Goal: Information Seeking & Learning: Learn about a topic

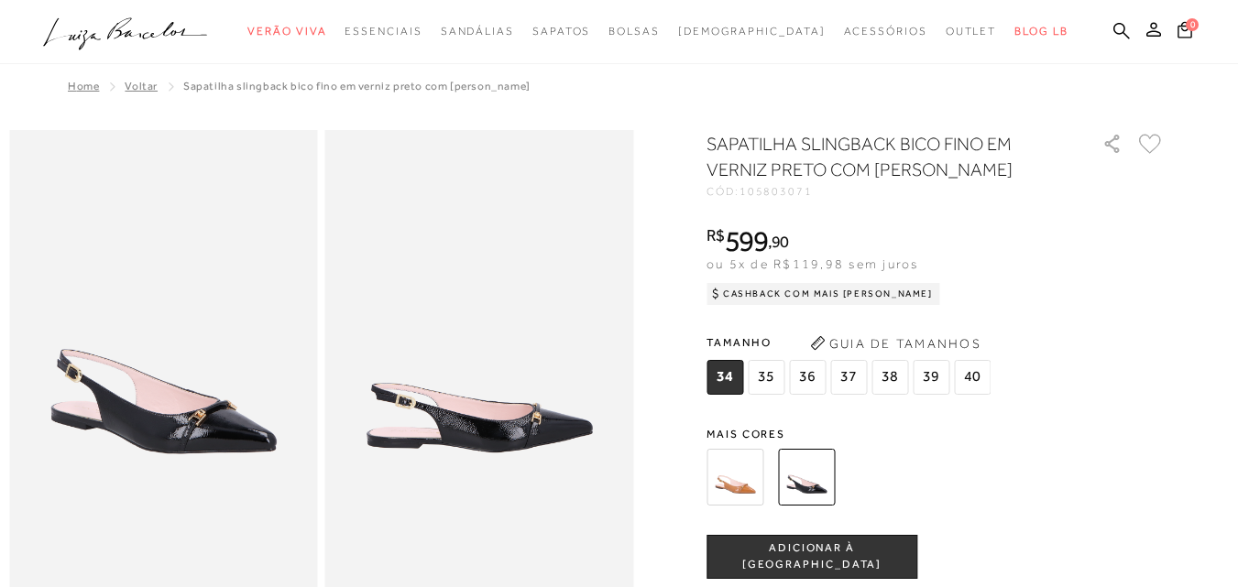
click at [742, 488] on img at bounding box center [734, 477] width 57 height 57
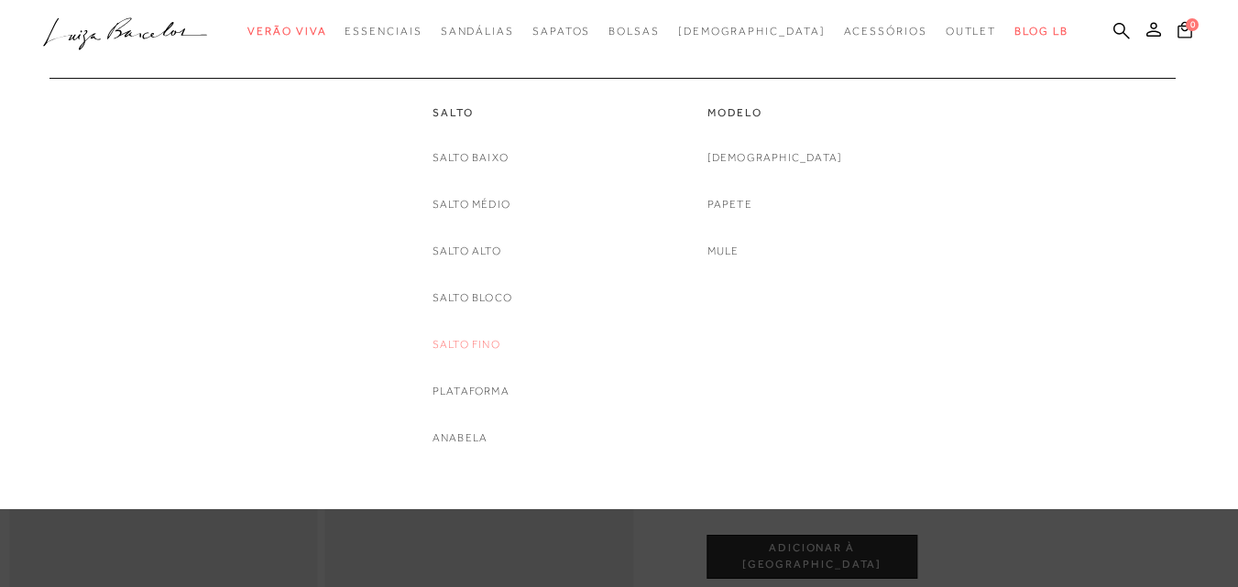
click at [478, 338] on link "Salto Fino" at bounding box center [466, 344] width 68 height 19
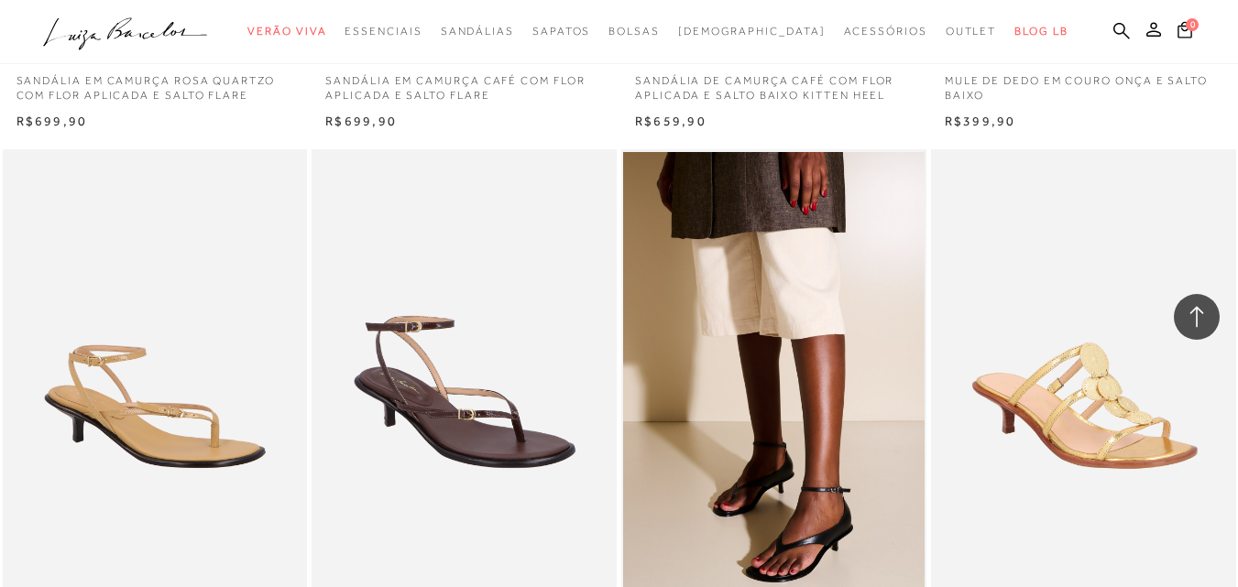
scroll to position [3244, 0]
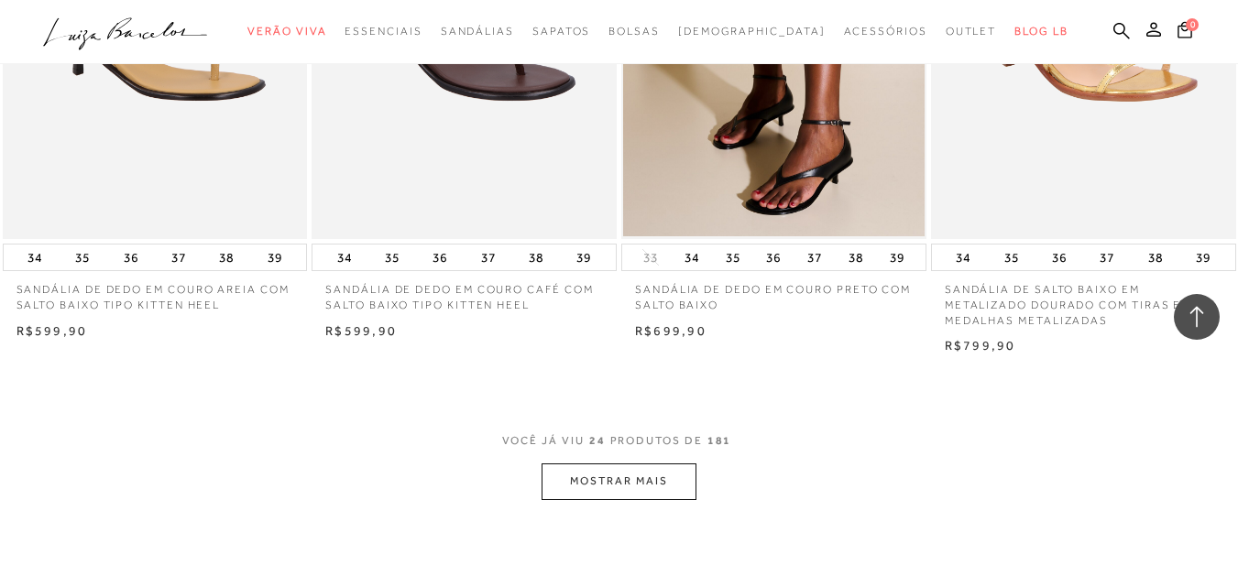
click at [651, 486] on button "MOSTRAR MAIS" at bounding box center [618, 482] width 154 height 36
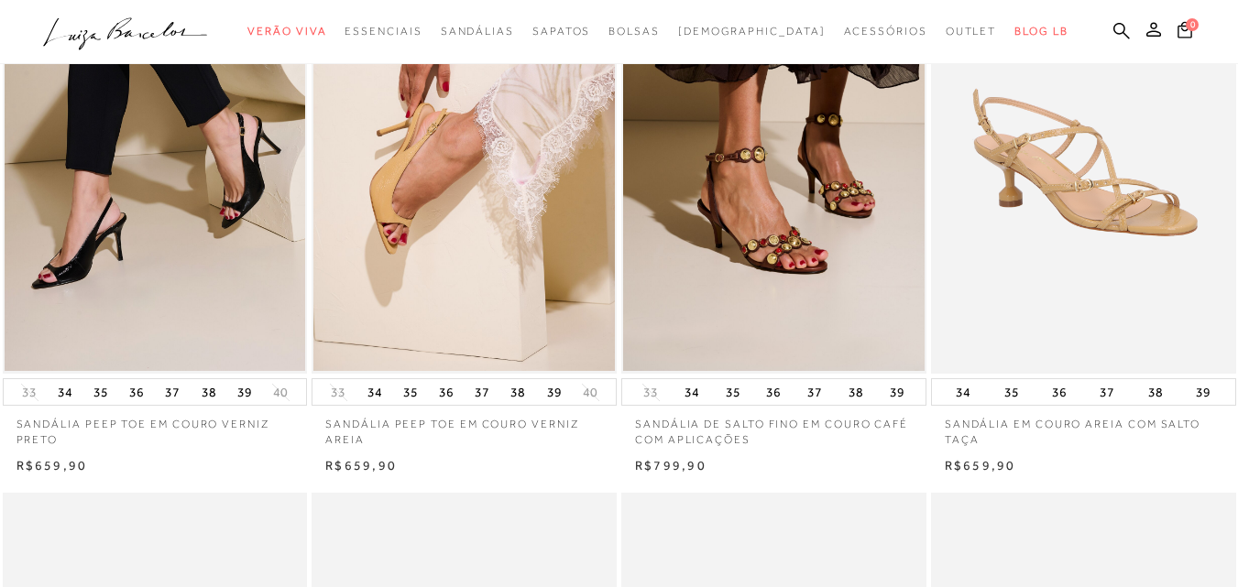
scroll to position [563, 0]
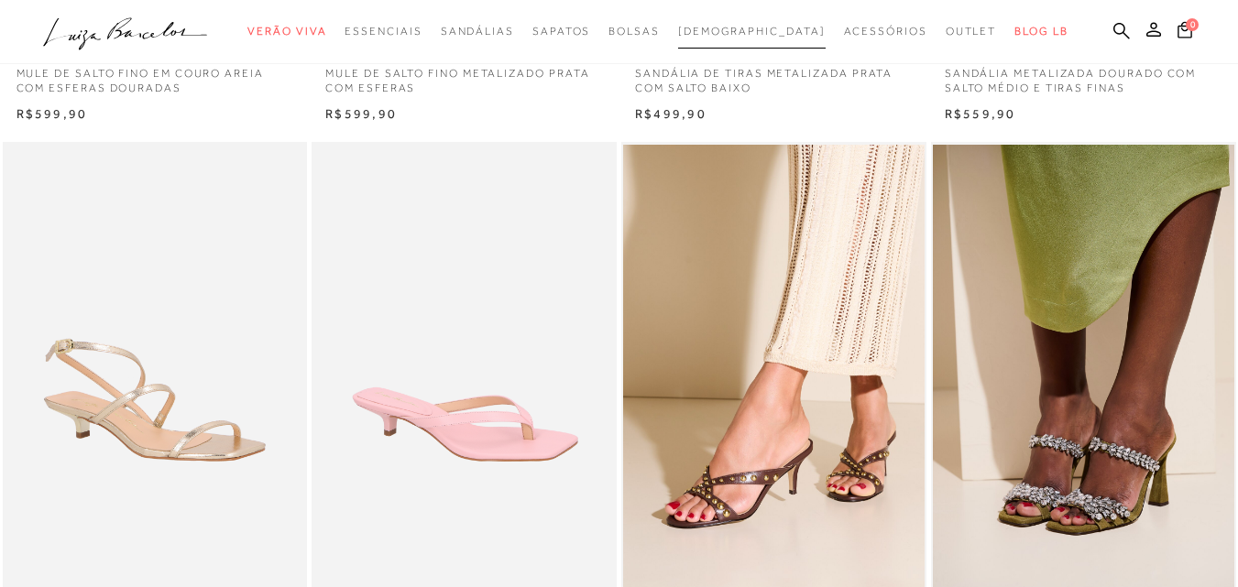
click at [726, 29] on span "[DEMOGRAPHIC_DATA]" at bounding box center [752, 31] width 148 height 13
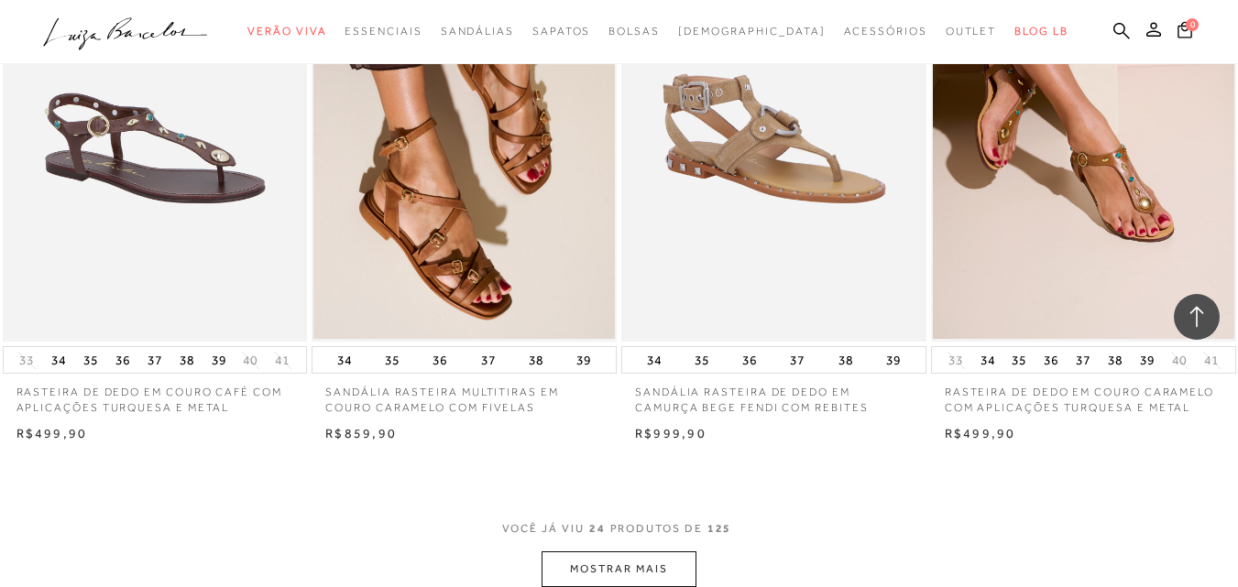
scroll to position [3339, 0]
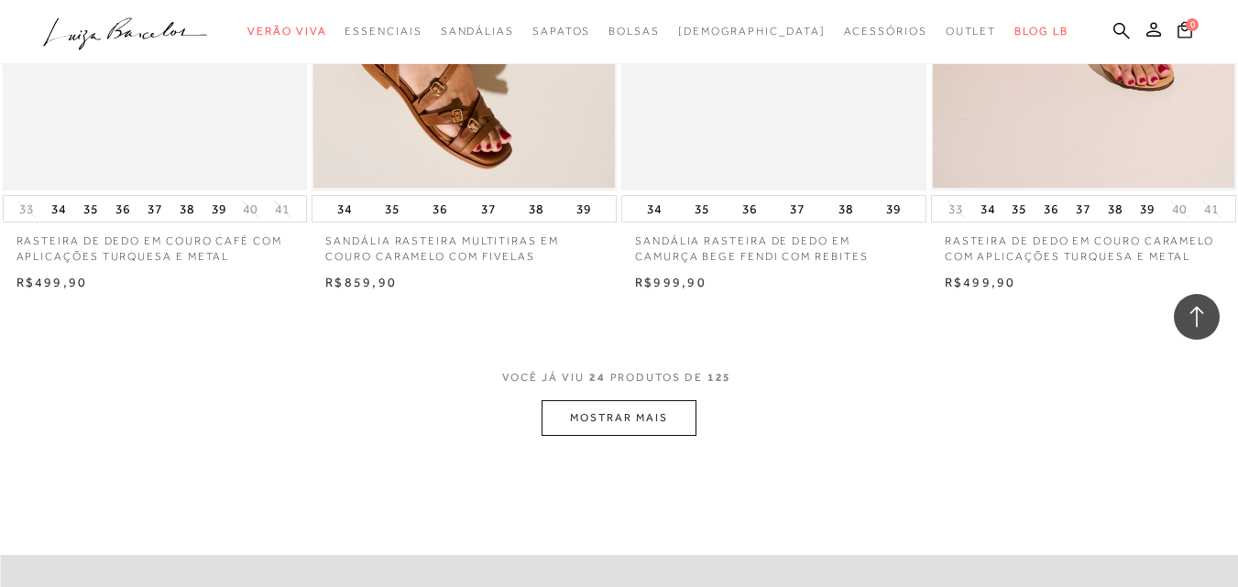
click at [634, 411] on button "MOSTRAR MAIS" at bounding box center [618, 418] width 154 height 36
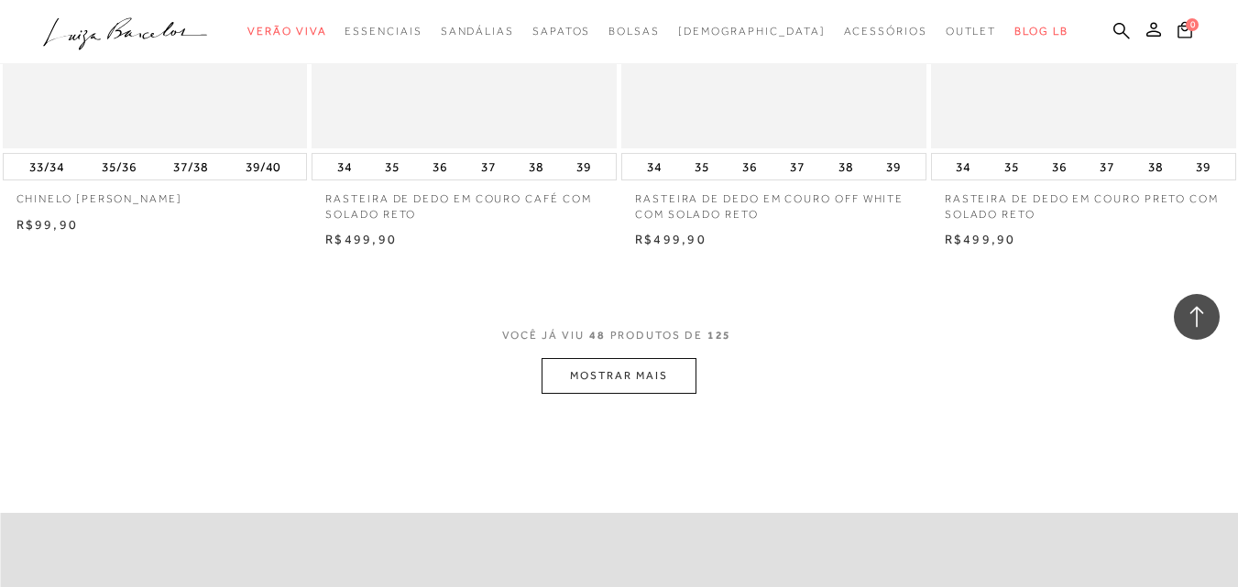
scroll to position [6884, 0]
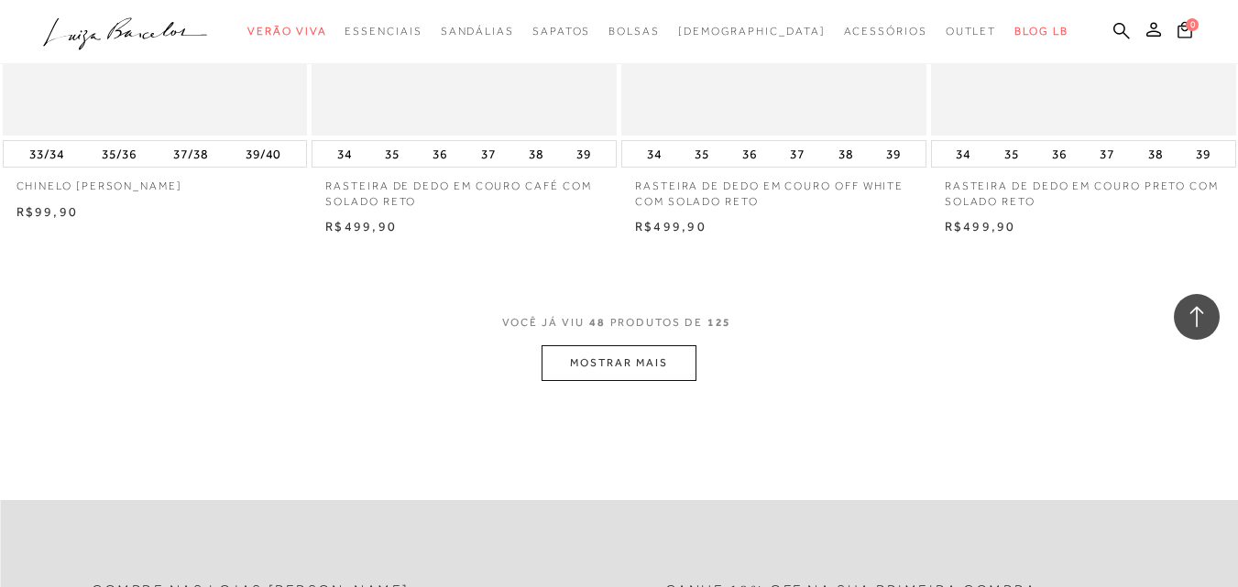
click at [641, 373] on button "MOSTRAR MAIS" at bounding box center [618, 363] width 154 height 36
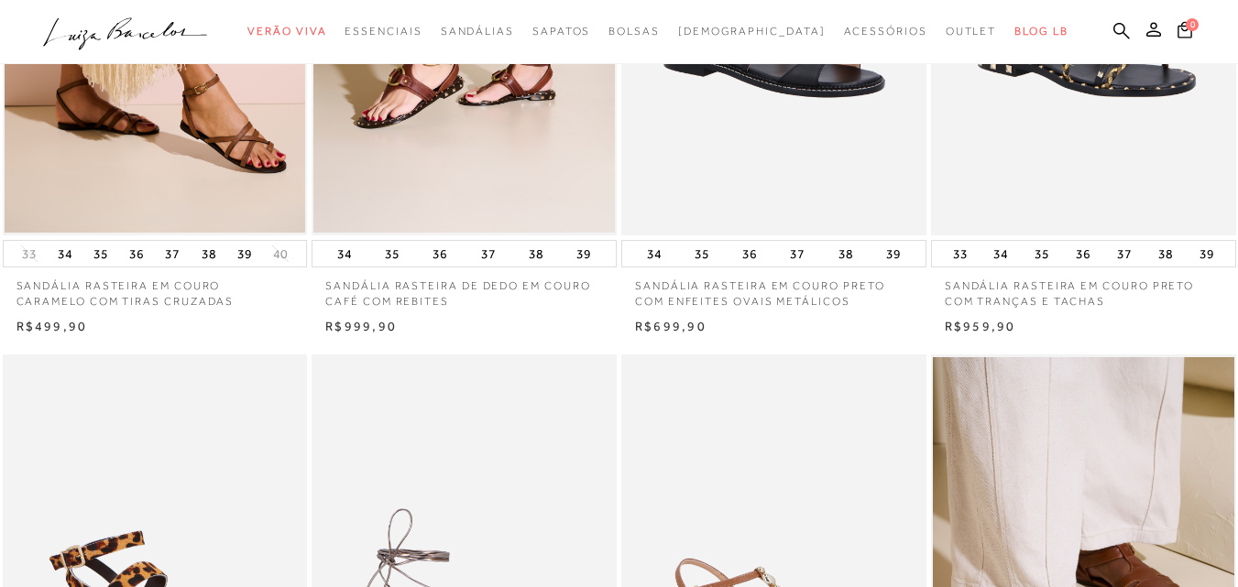
scroll to position [541, 0]
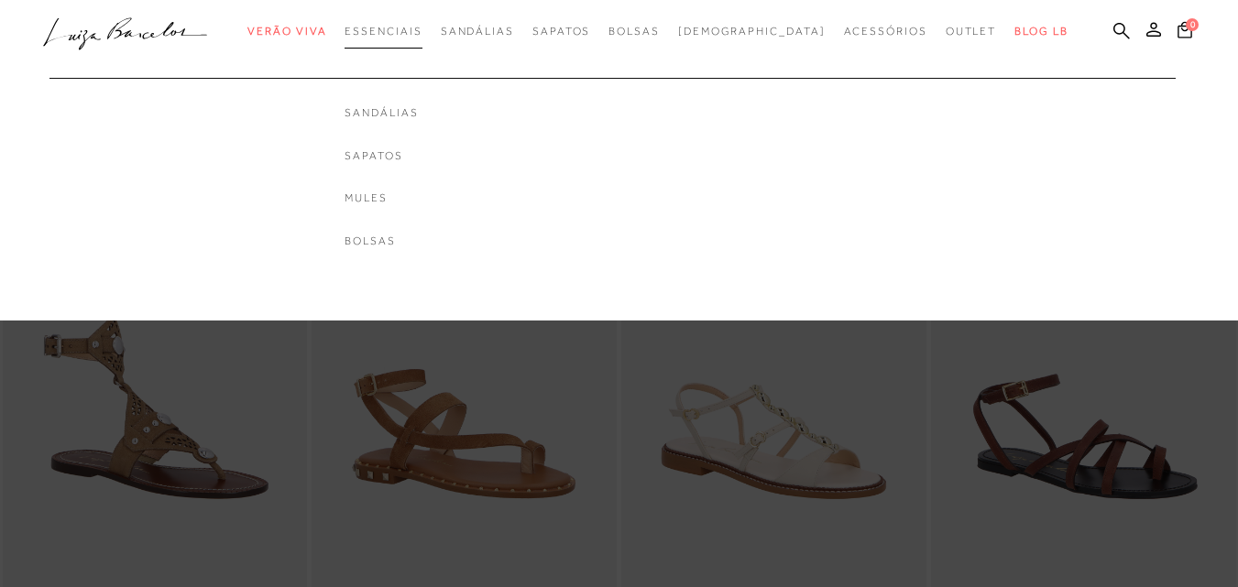
click at [421, 26] on span "Essenciais" at bounding box center [382, 31] width 77 height 13
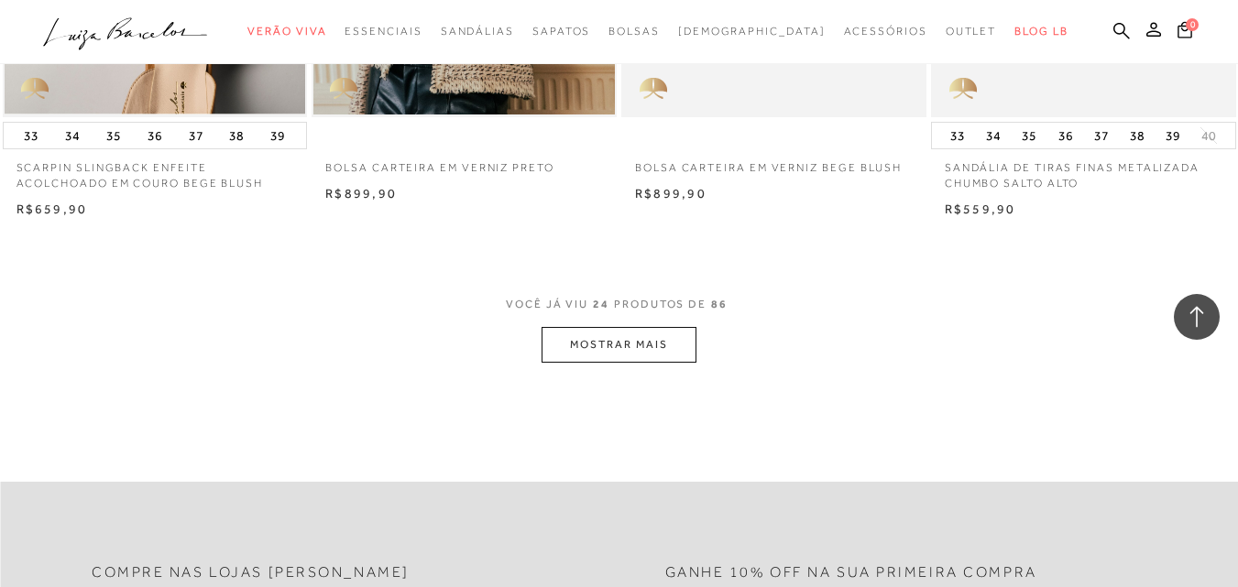
scroll to position [3418, 0]
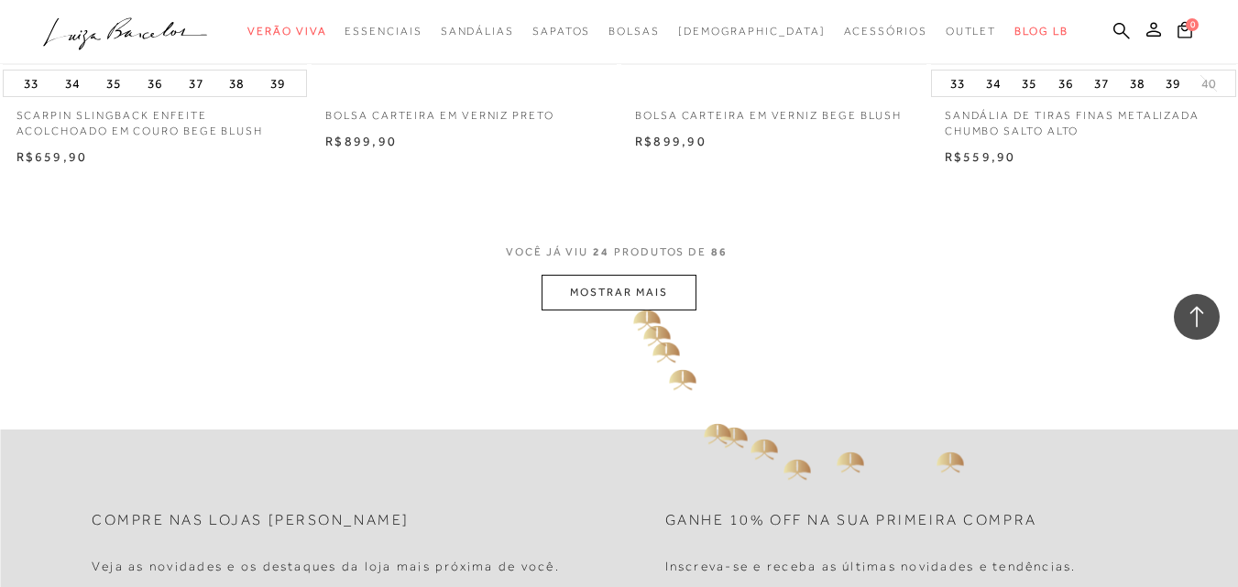
click at [630, 288] on button "MOSTRAR MAIS" at bounding box center [618, 293] width 154 height 36
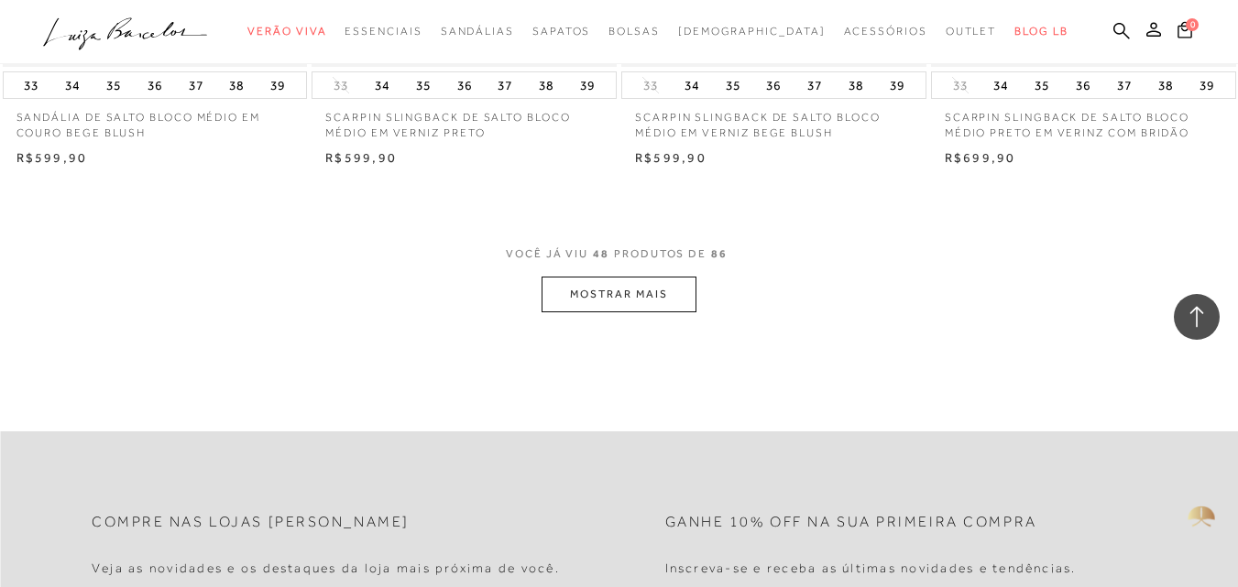
scroll to position [6757, 0]
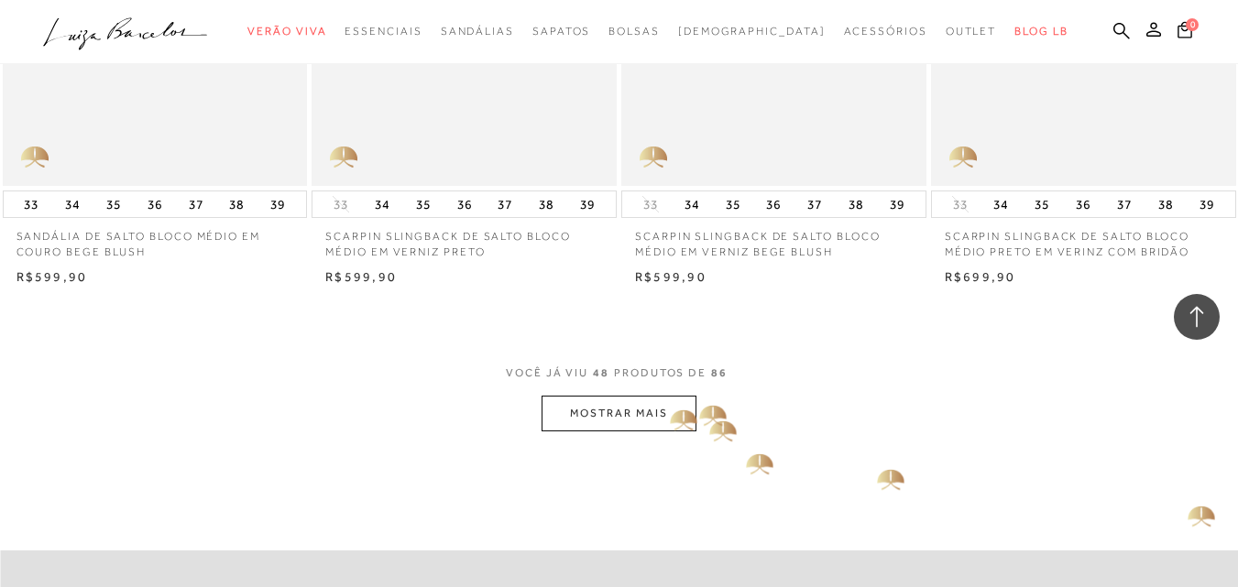
click at [667, 407] on button "MOSTRAR MAIS" at bounding box center [618, 414] width 154 height 36
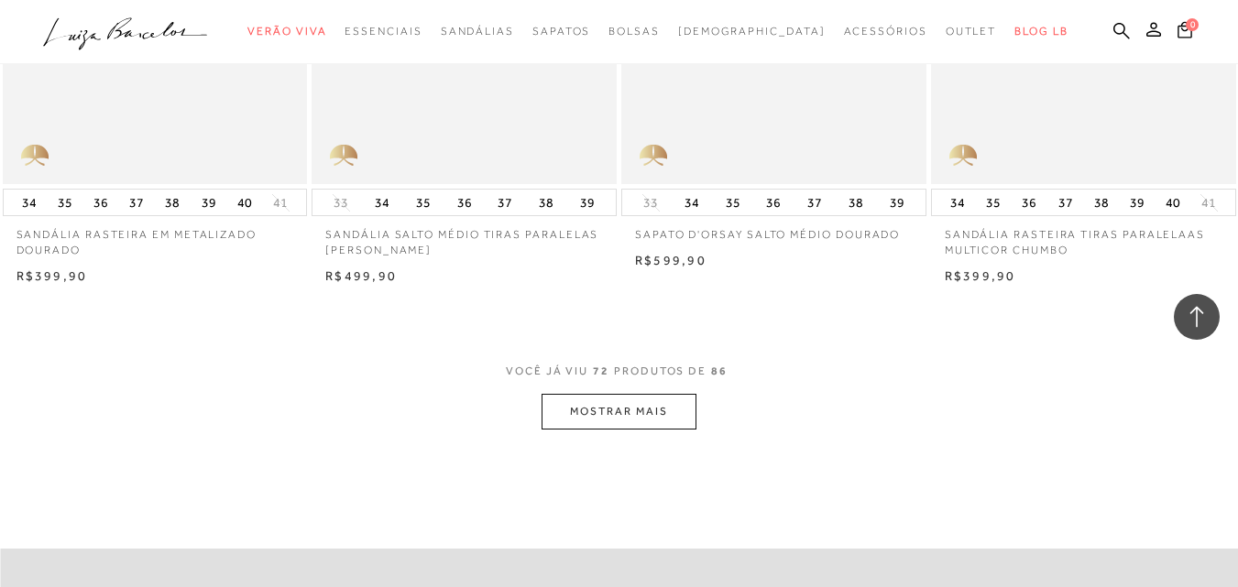
scroll to position [10419, 0]
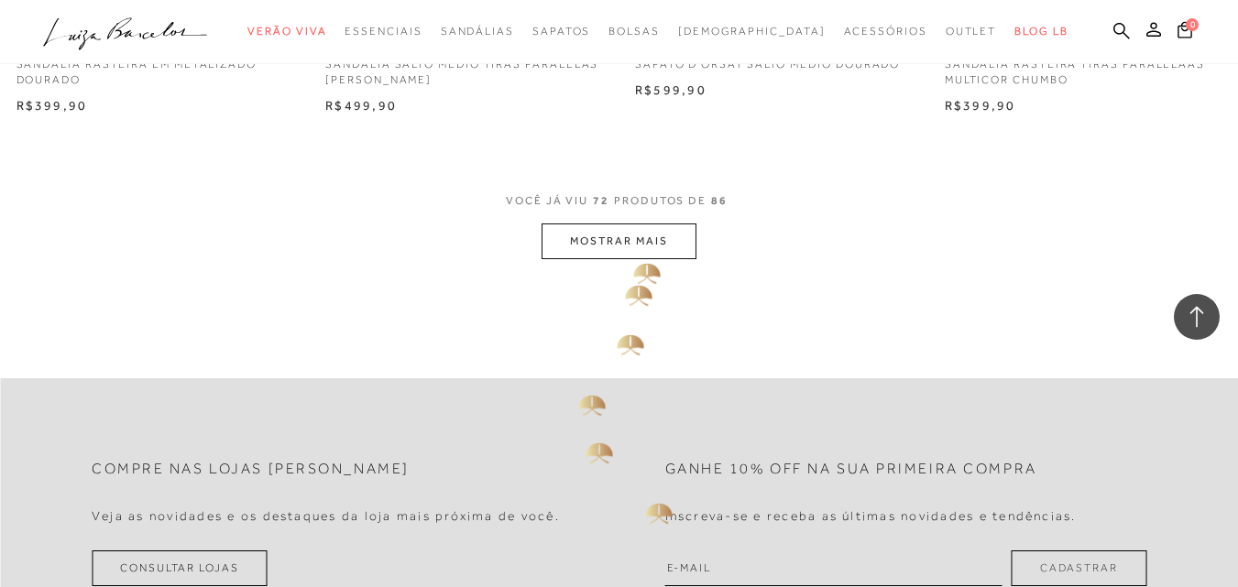
click at [626, 249] on button "MOSTRAR MAIS" at bounding box center [618, 242] width 154 height 36
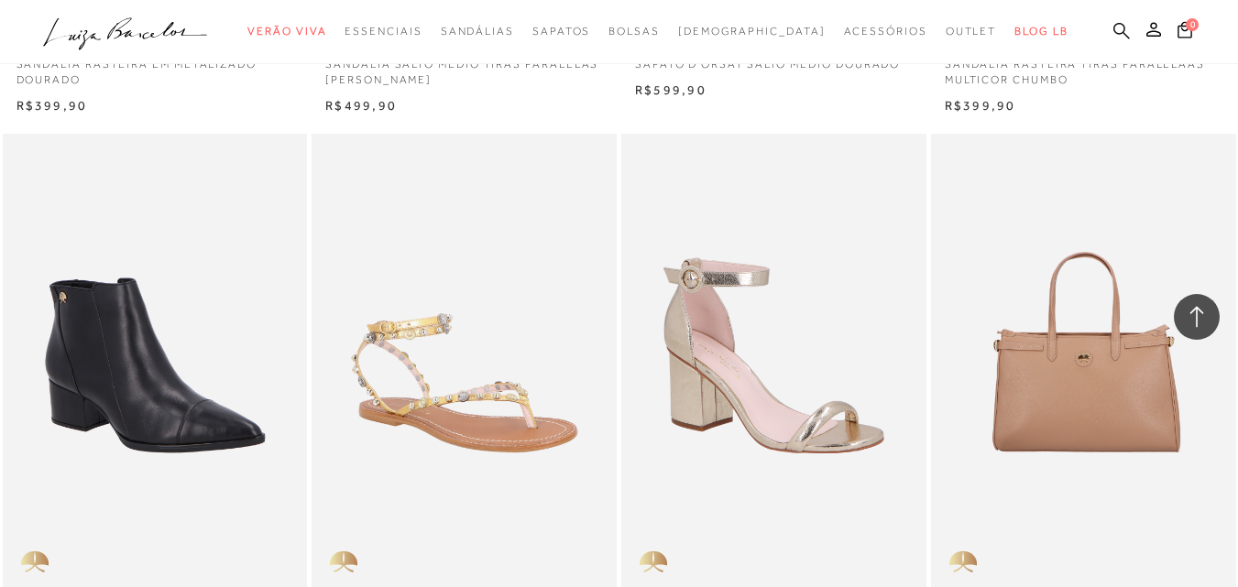
click at [1113, 25] on icon at bounding box center [1121, 30] width 16 height 17
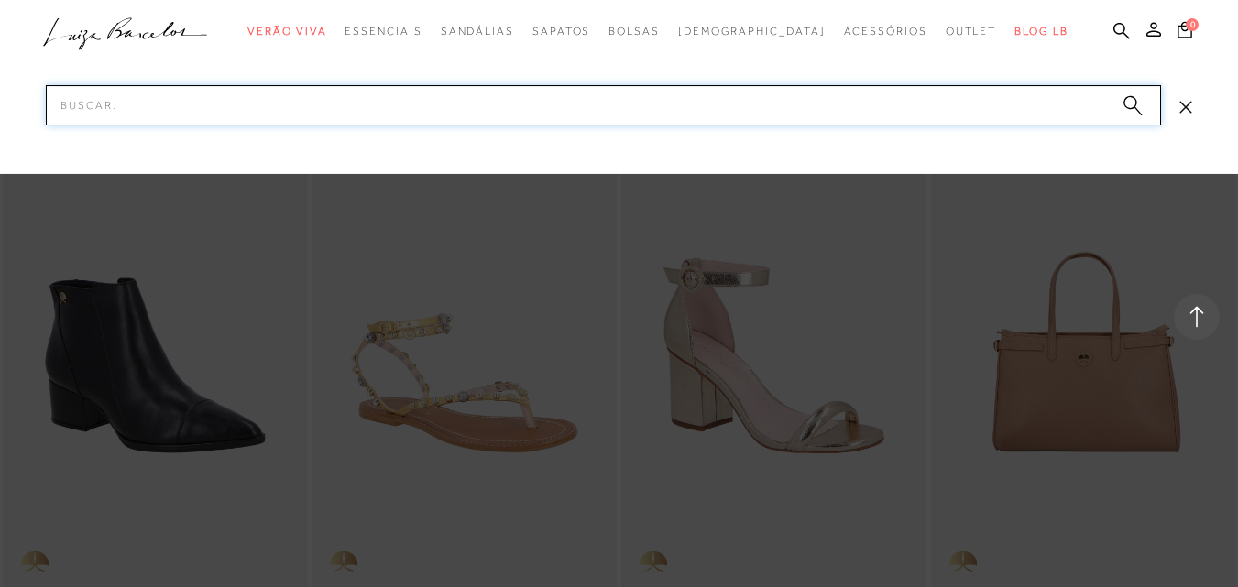
click at [192, 112] on input "Pesquisar" at bounding box center [603, 105] width 1115 height 40
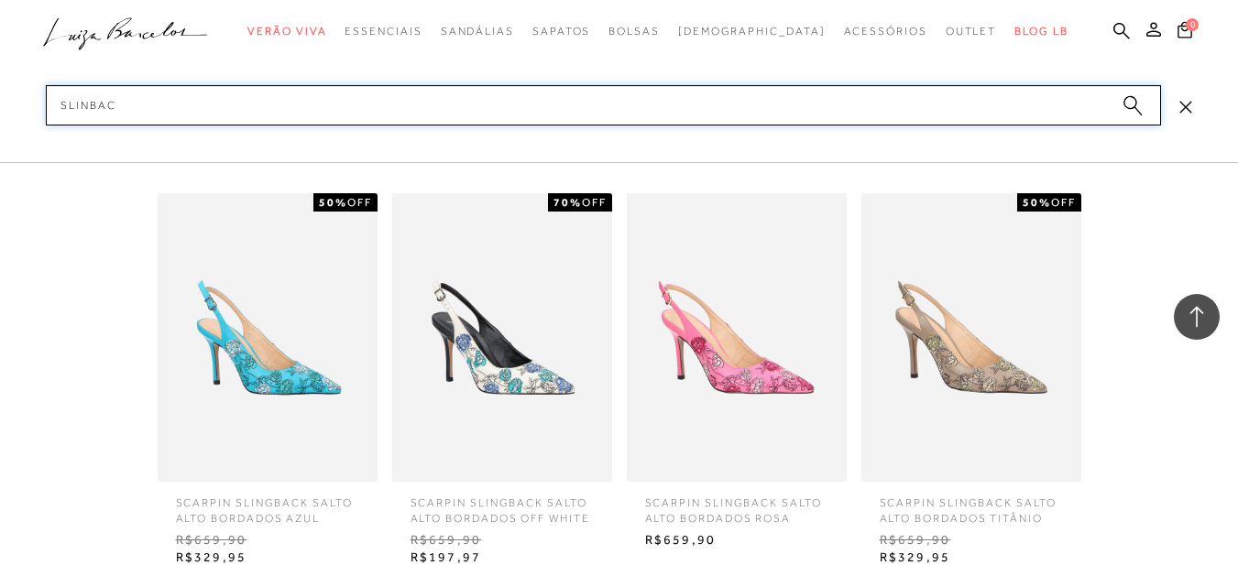
type input "slinback"
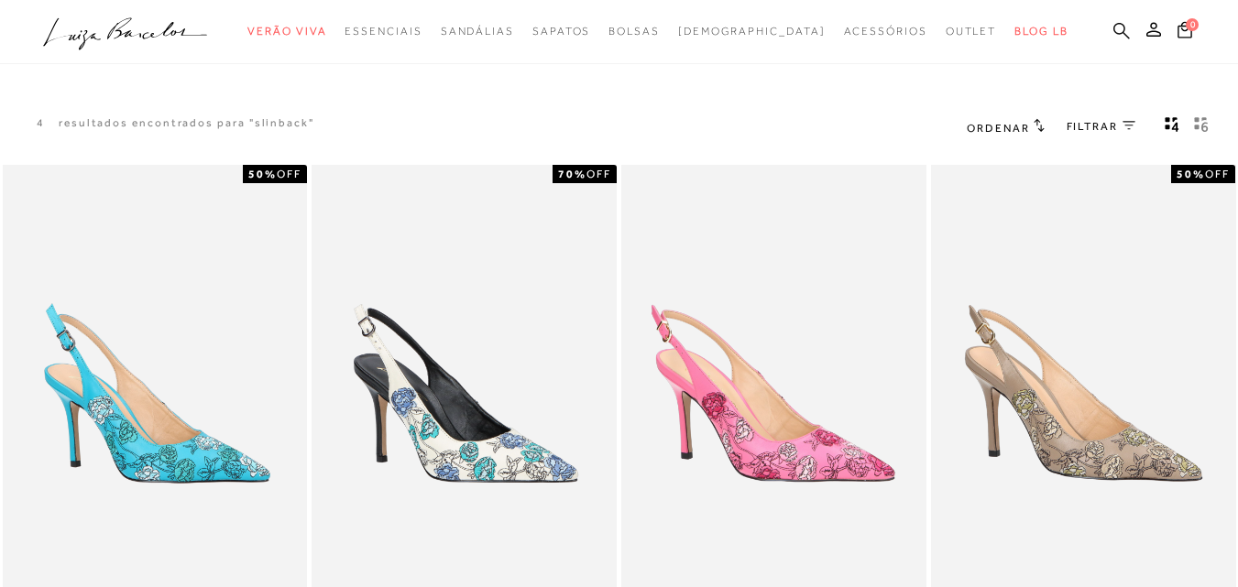
click at [1113, 29] on icon at bounding box center [1121, 30] width 16 height 16
